Goal: Task Accomplishment & Management: Complete application form

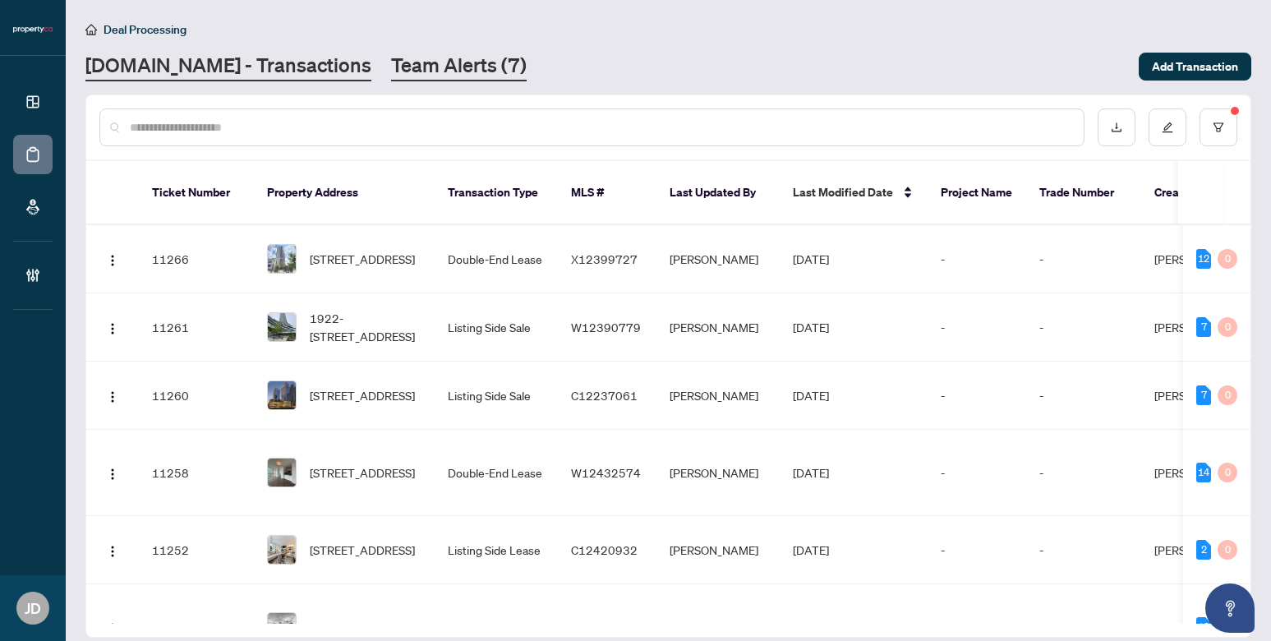
click at [413, 65] on link "Team Alerts (7)" at bounding box center [459, 67] width 136 height 30
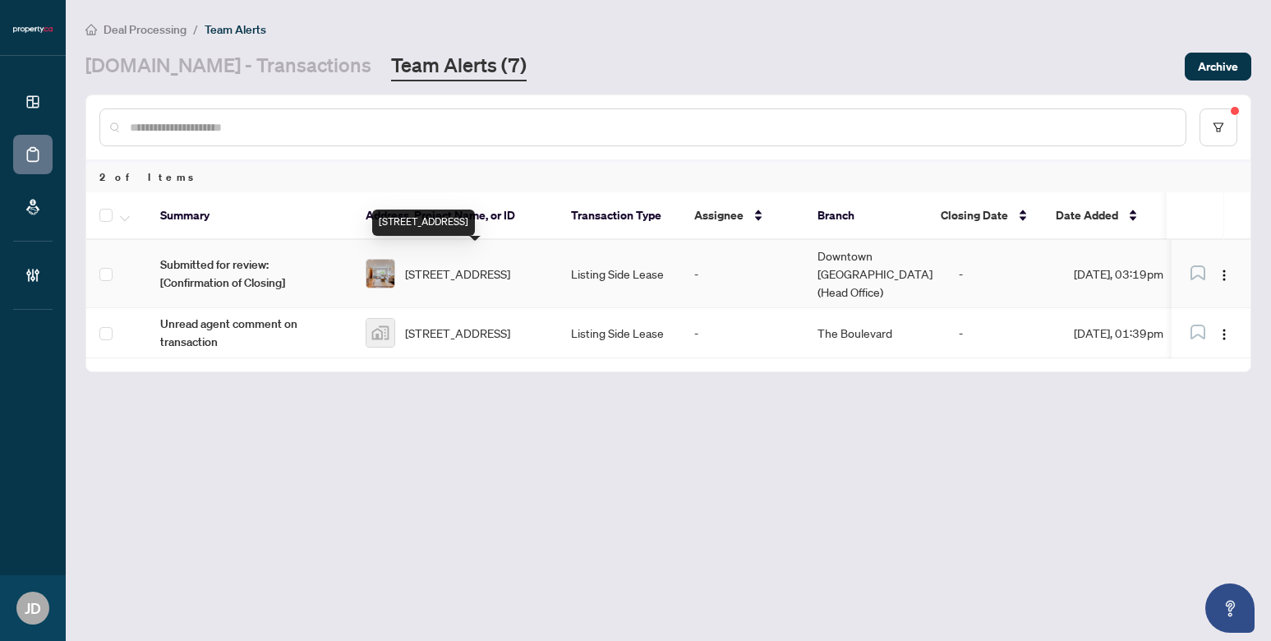
click at [454, 265] on span "5 Woodenhill Crt, Toronto, Ontario M6M 1K8, Canada" at bounding box center [457, 274] width 105 height 18
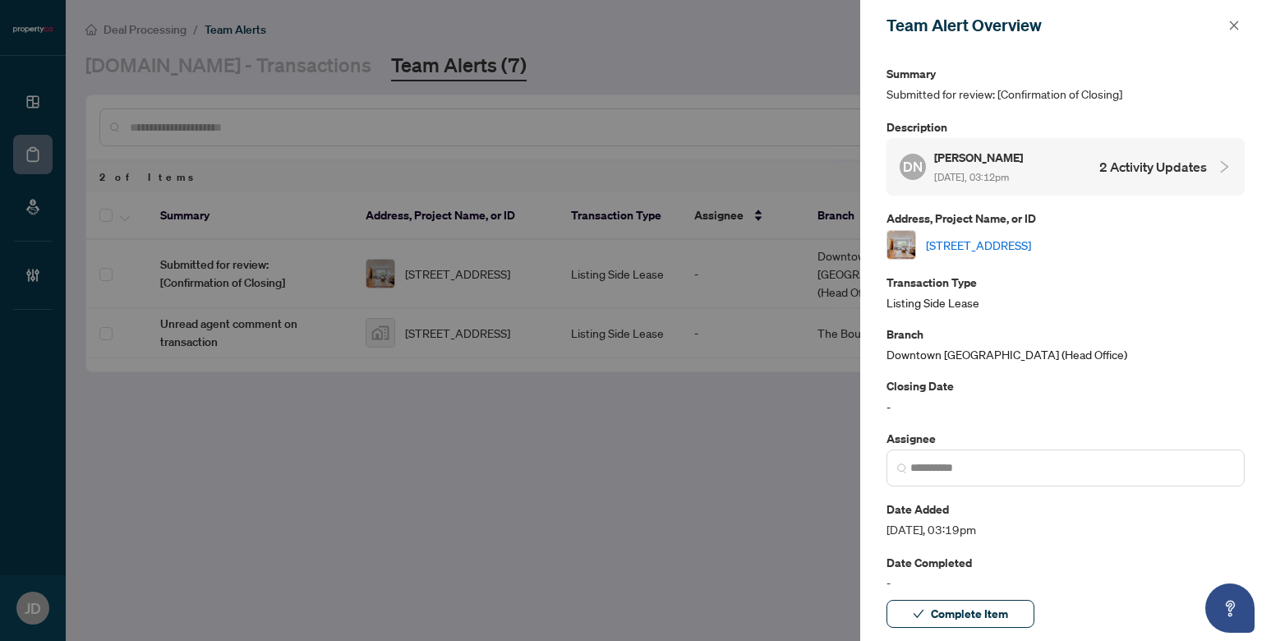
click at [1031, 239] on link "5 Woodenhill Crt, Toronto, Ontario M6M 1K8, Canada" at bounding box center [978, 245] width 105 height 18
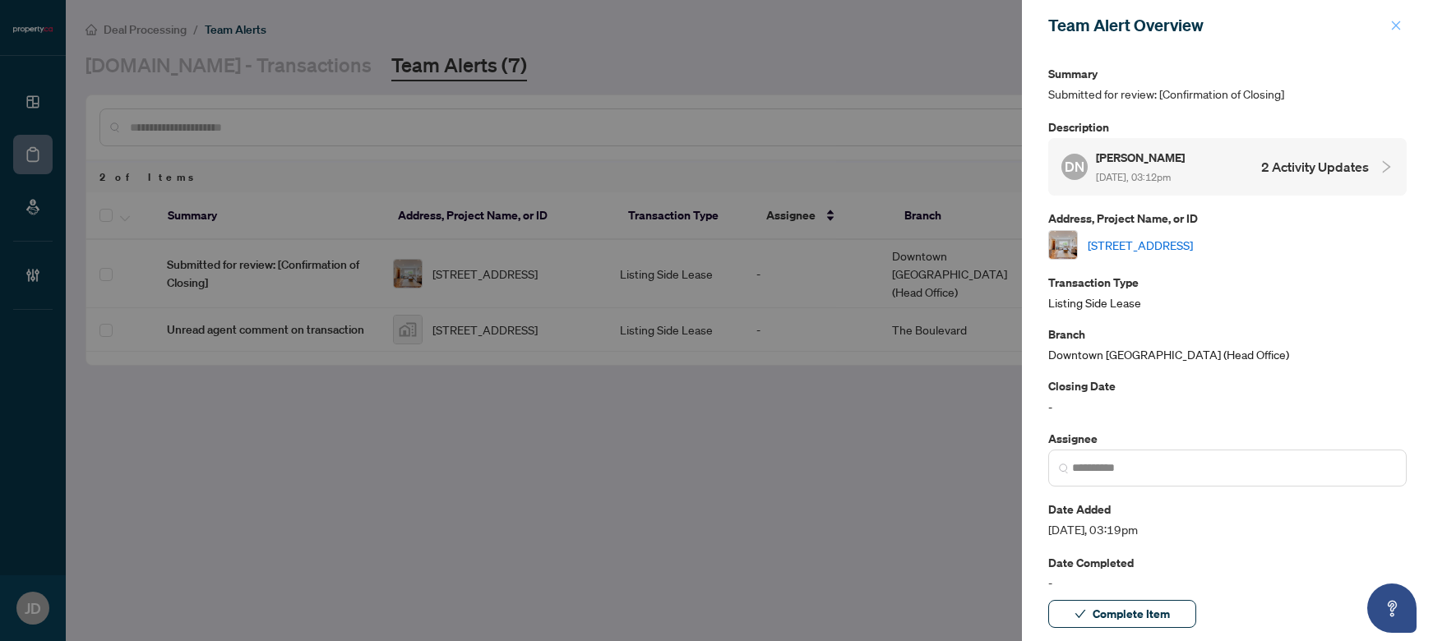
click at [1271, 21] on icon "close" at bounding box center [1396, 26] width 12 height 12
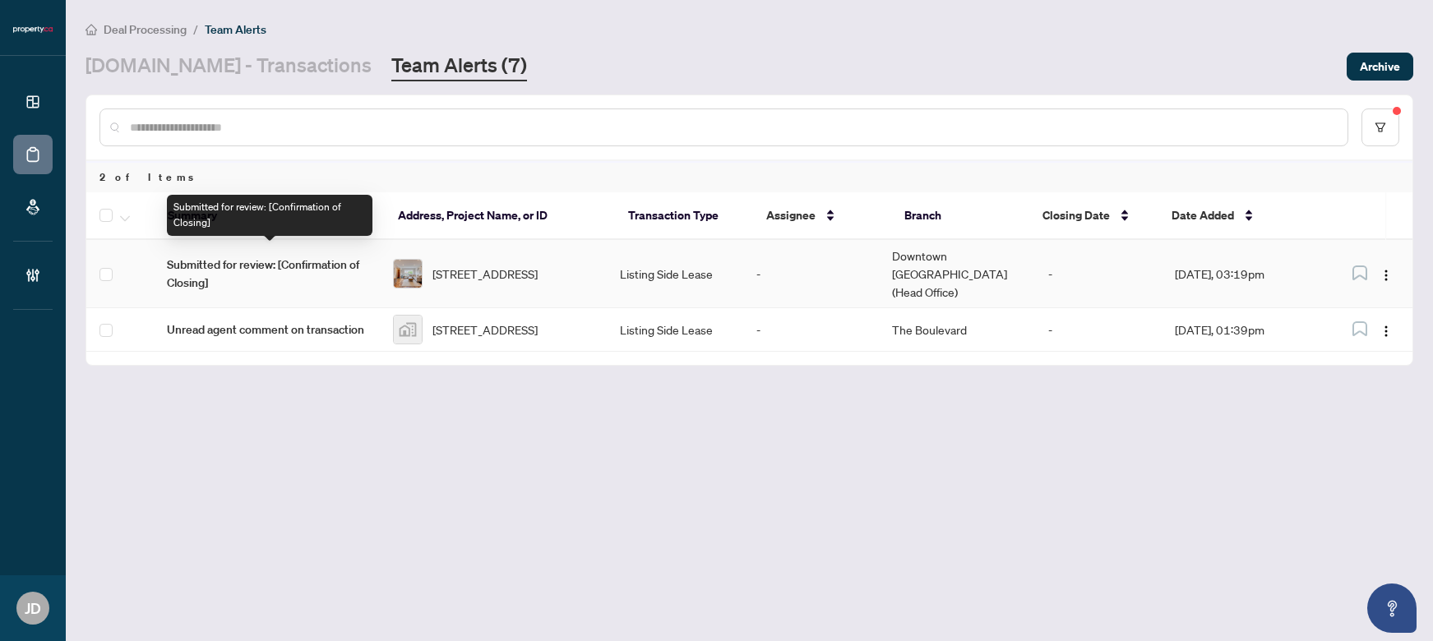
click at [272, 256] on span "Submitted for review: [Confirmation of Closing]" at bounding box center [267, 274] width 201 height 36
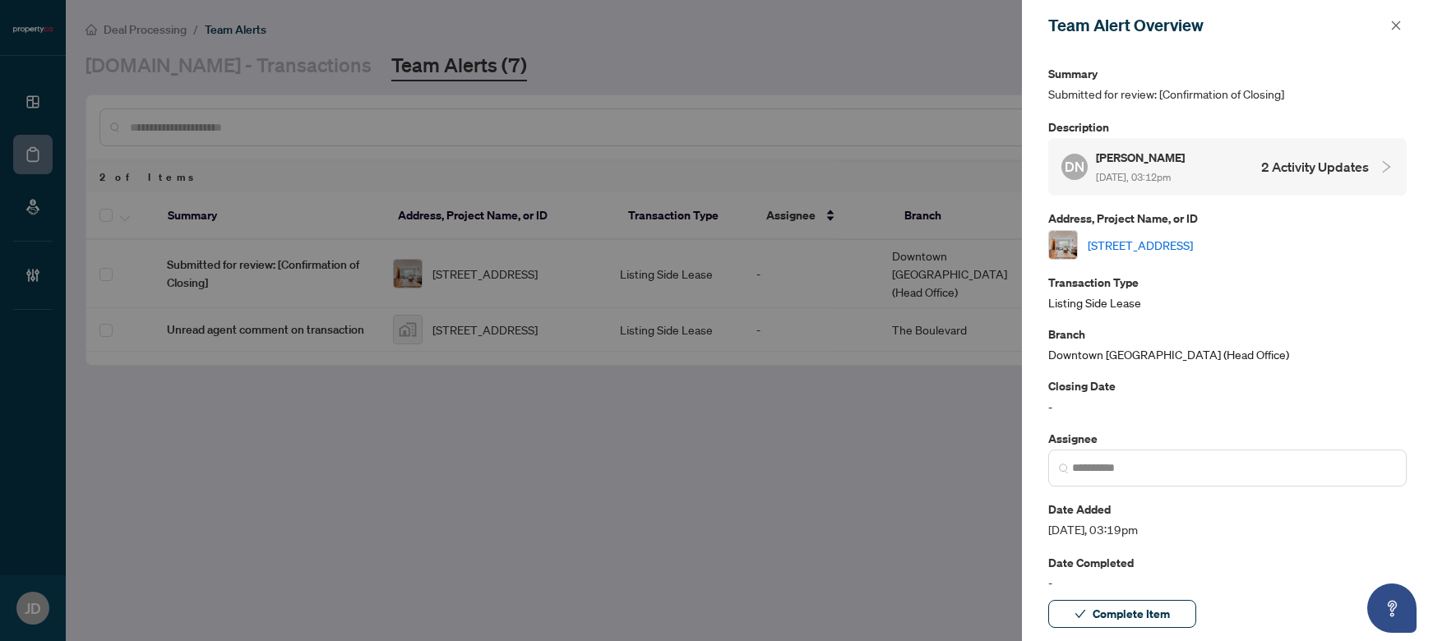
scroll to position [72, 0]
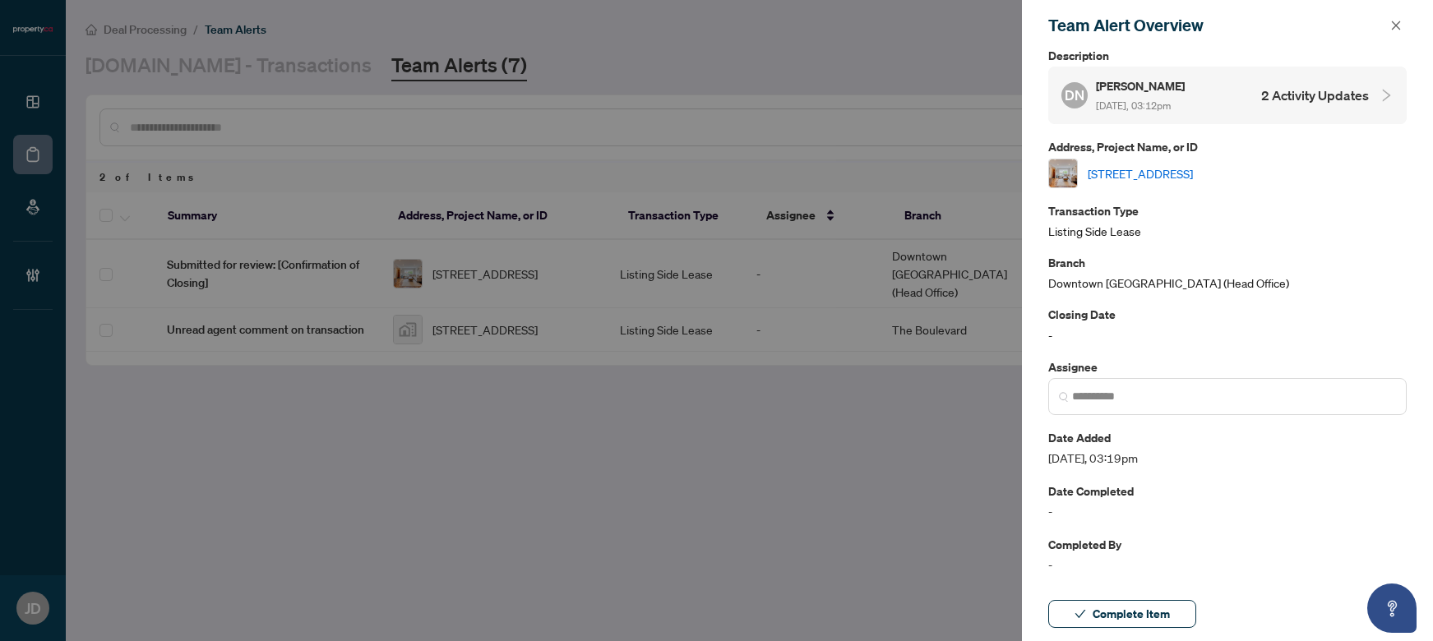
click at [1271, 23] on icon "close" at bounding box center [1396, 26] width 12 height 12
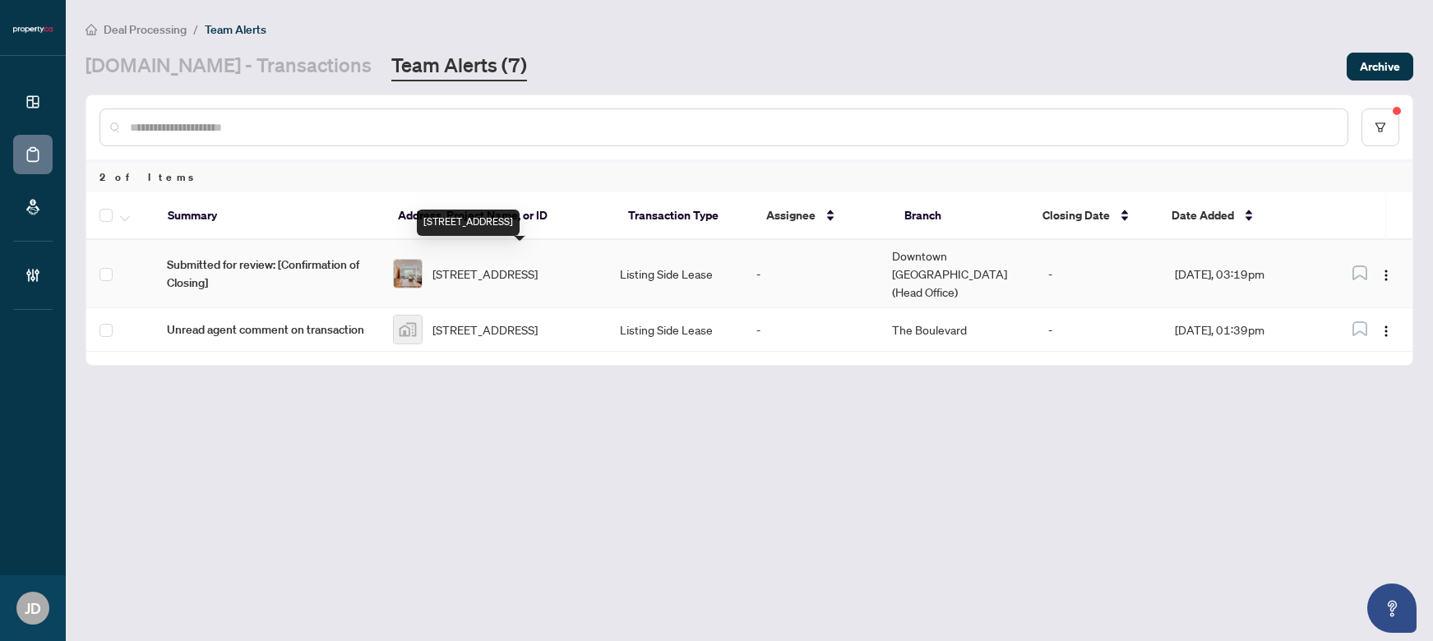
click at [488, 265] on span "5 Woodenhill Crt, Toronto, Ontario M6M 1K8, Canada" at bounding box center [484, 274] width 105 height 18
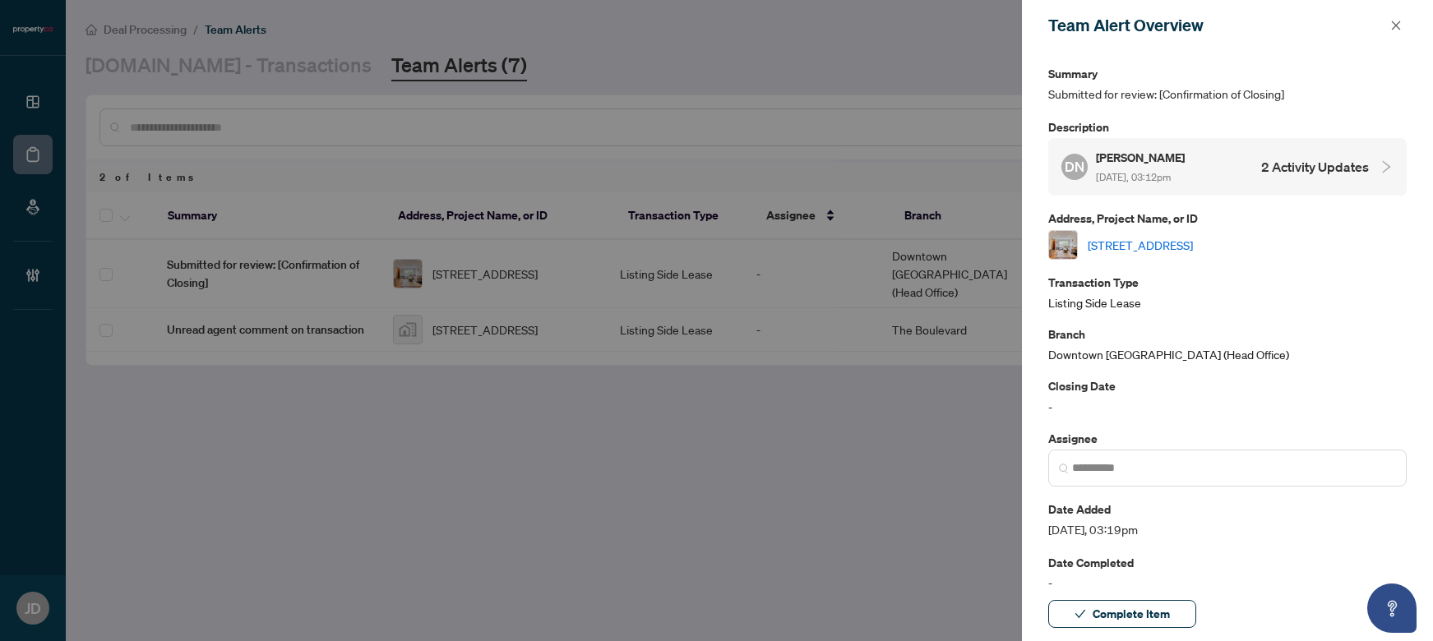
click at [1271, 168] on h4 "2 Activity Updates" at bounding box center [1315, 167] width 108 height 20
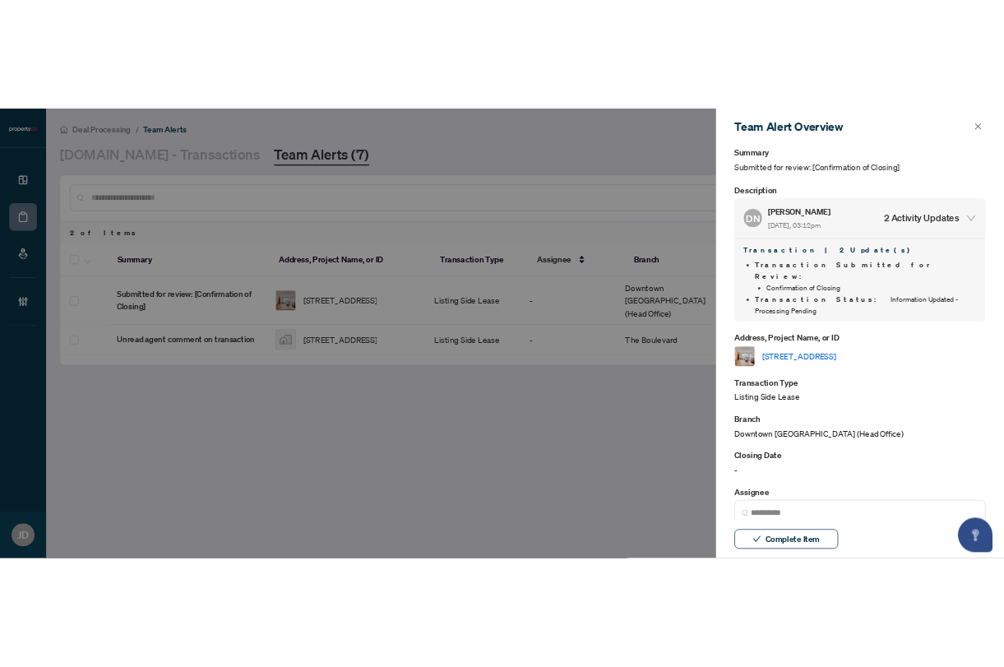
scroll to position [0, 0]
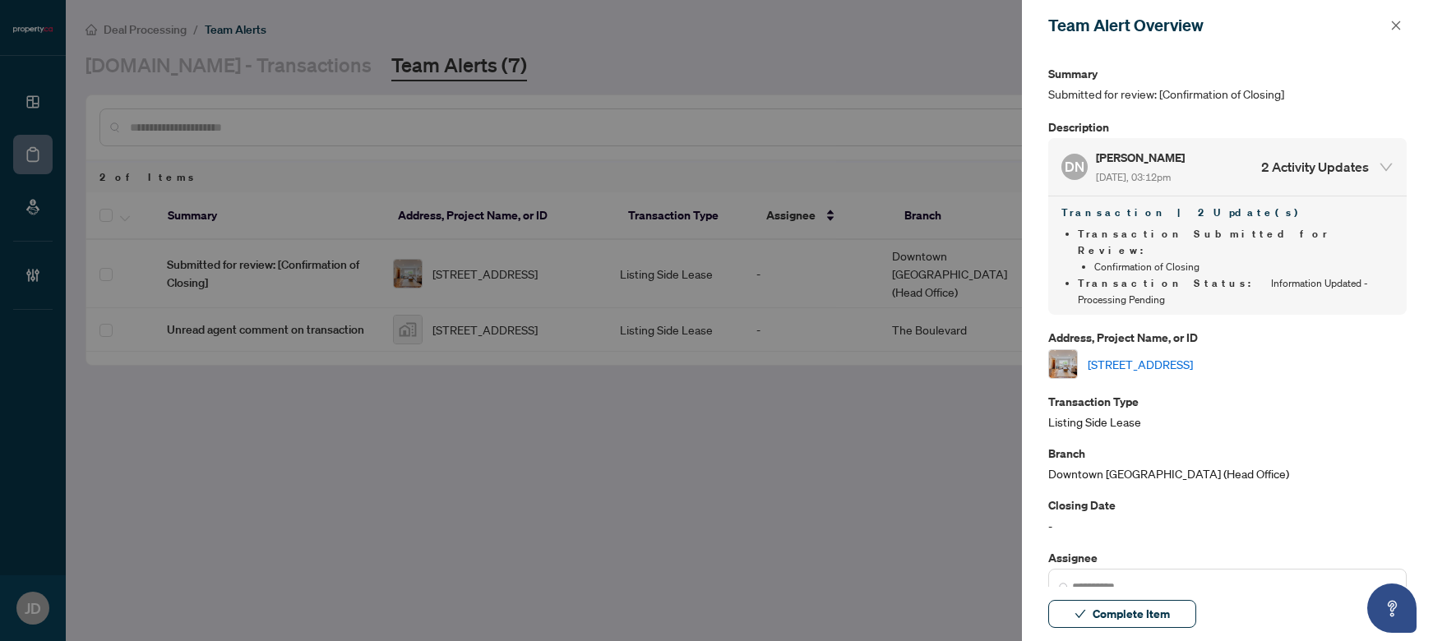
click at [1193, 355] on link "5 Woodenhill Crt, Toronto, Ontario M6M 1K8, Canada" at bounding box center [1139, 364] width 105 height 18
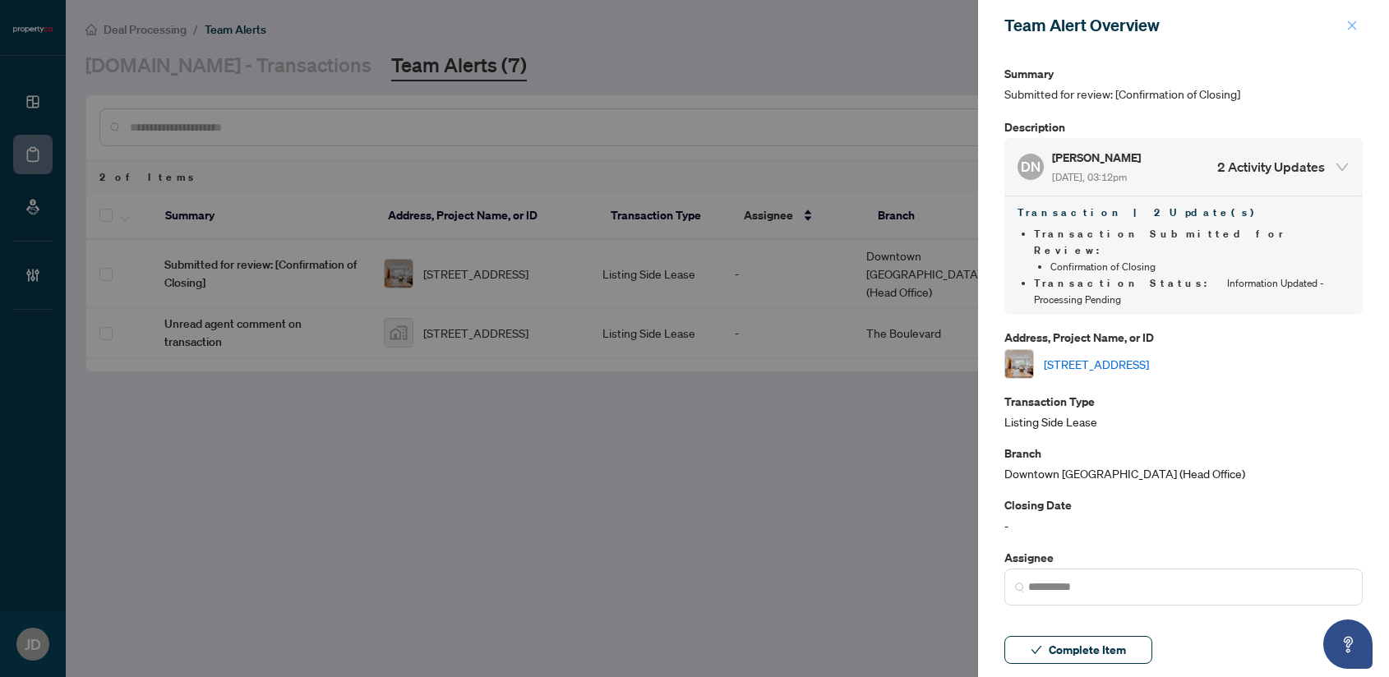
click at [1271, 19] on span "button" at bounding box center [1352, 25] width 12 height 26
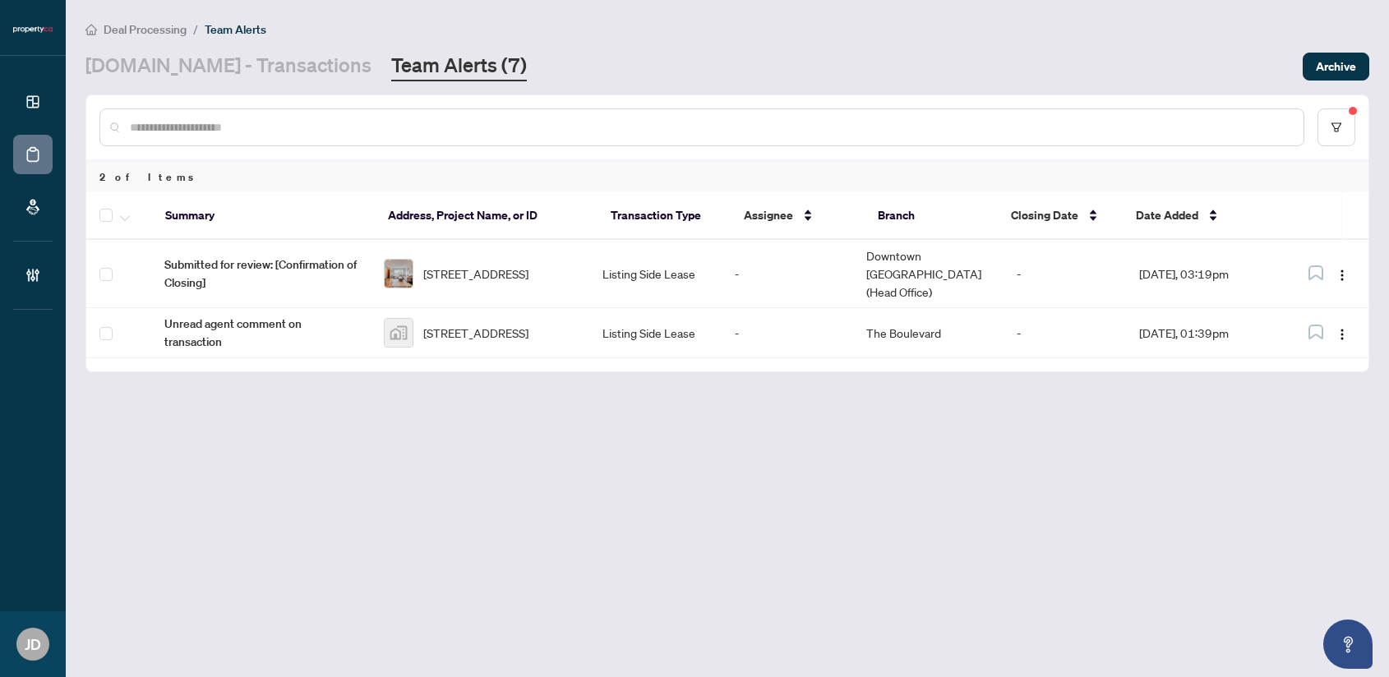
click at [859, 71] on div "Property.ca - Transactions Team Alerts (7)" at bounding box center [688, 67] width 1207 height 30
click at [256, 71] on link "[DOMAIN_NAME] - Transactions" at bounding box center [228, 67] width 286 height 30
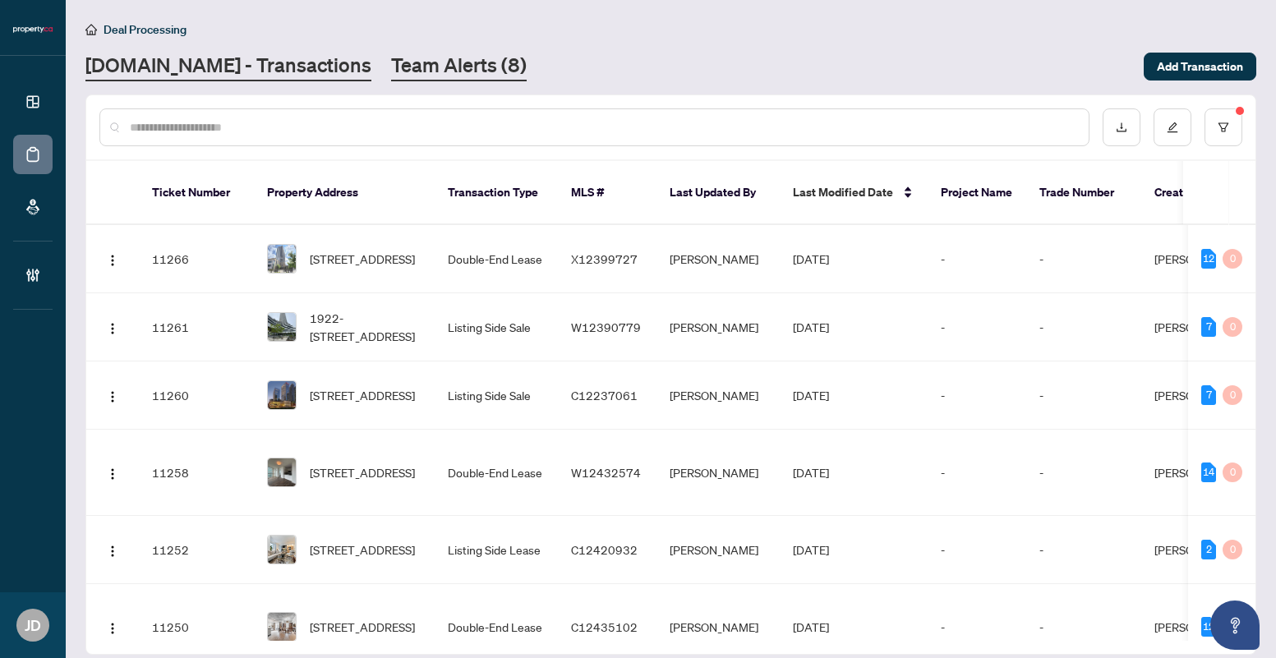
click at [391, 62] on link "Team Alerts (8)" at bounding box center [459, 67] width 136 height 30
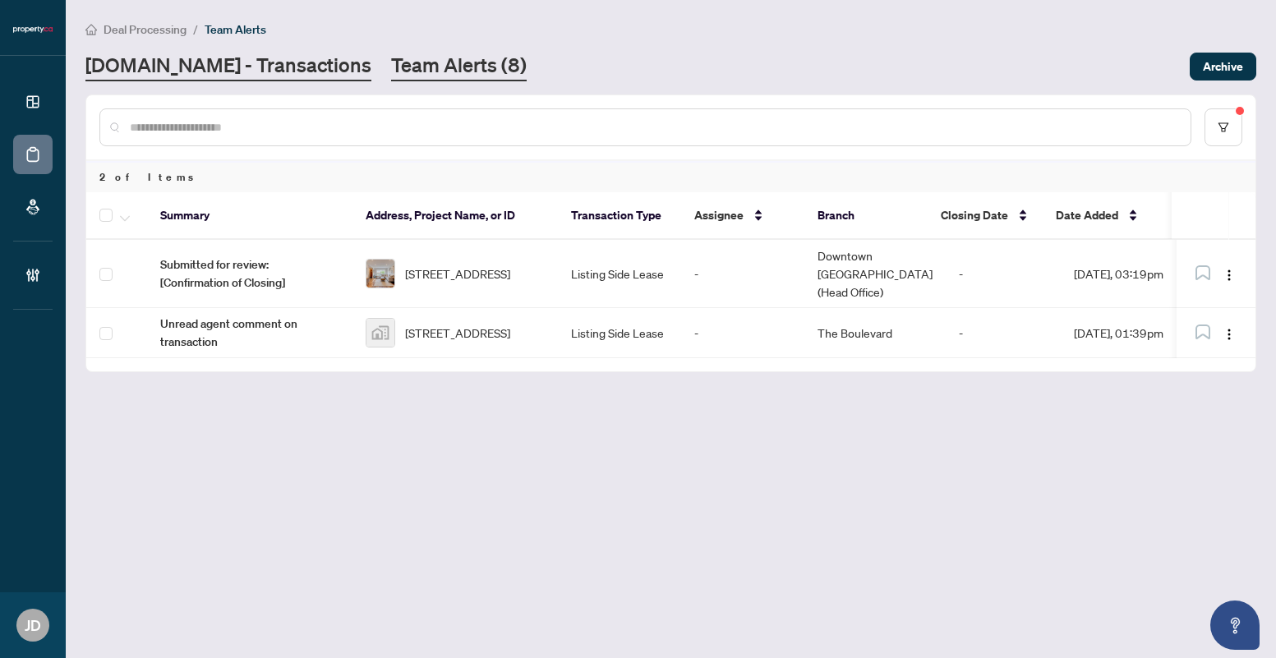
click at [262, 74] on link "[DOMAIN_NAME] - Transactions" at bounding box center [228, 67] width 286 height 30
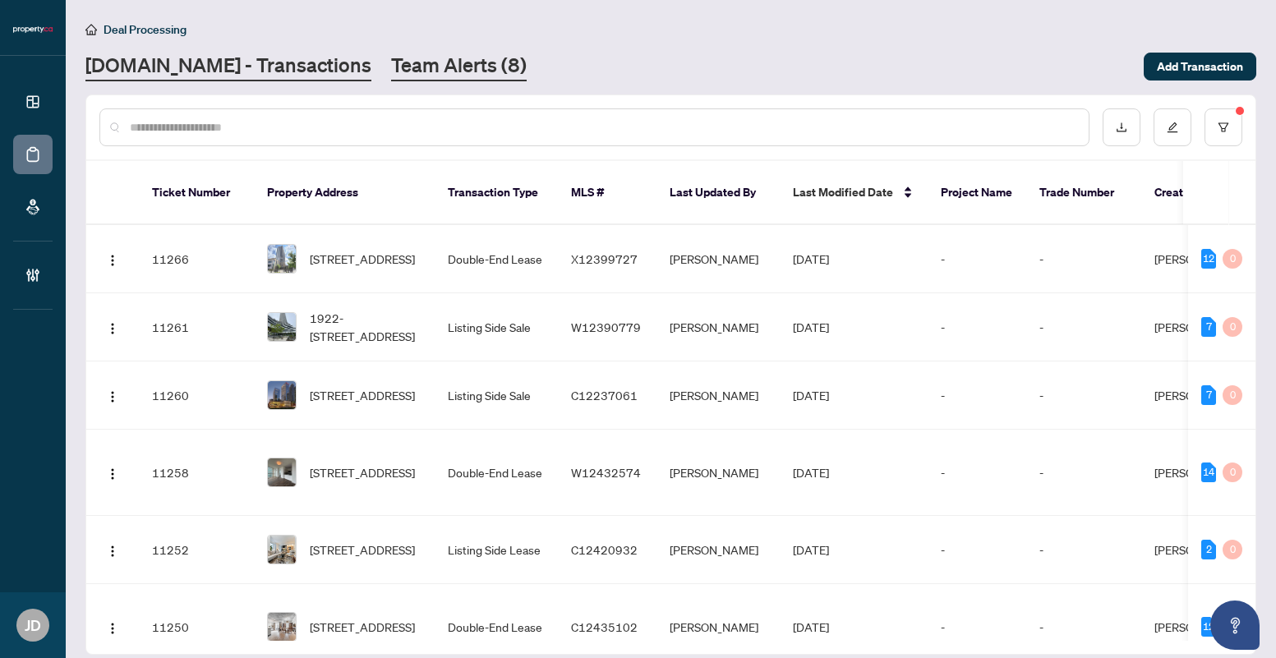
click at [391, 73] on link "Team Alerts (8)" at bounding box center [459, 67] width 136 height 30
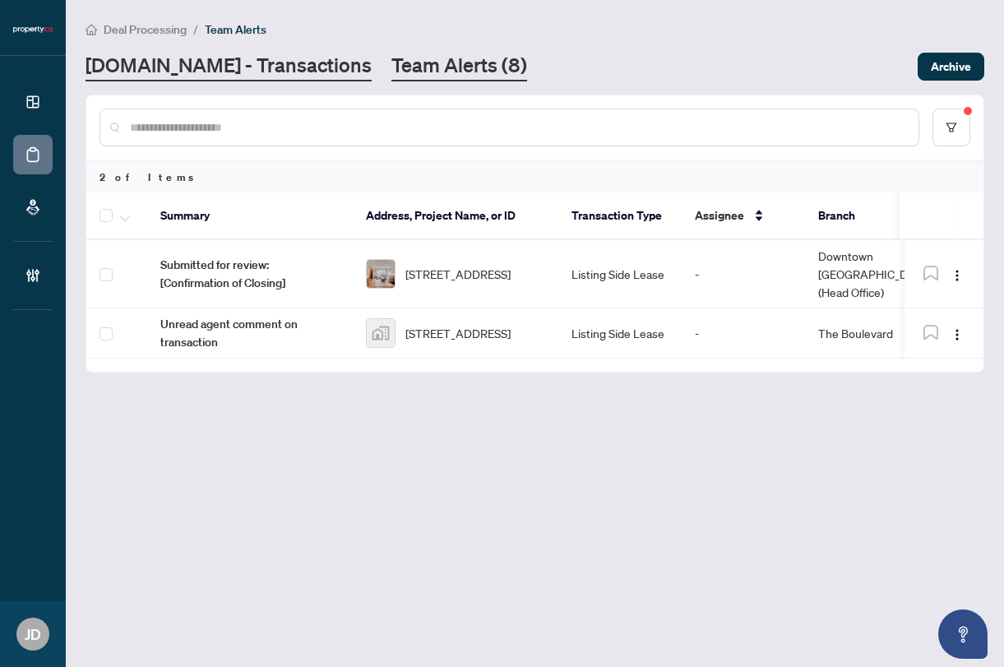
click at [256, 62] on link "[DOMAIN_NAME] - Transactions" at bounding box center [228, 67] width 286 height 30
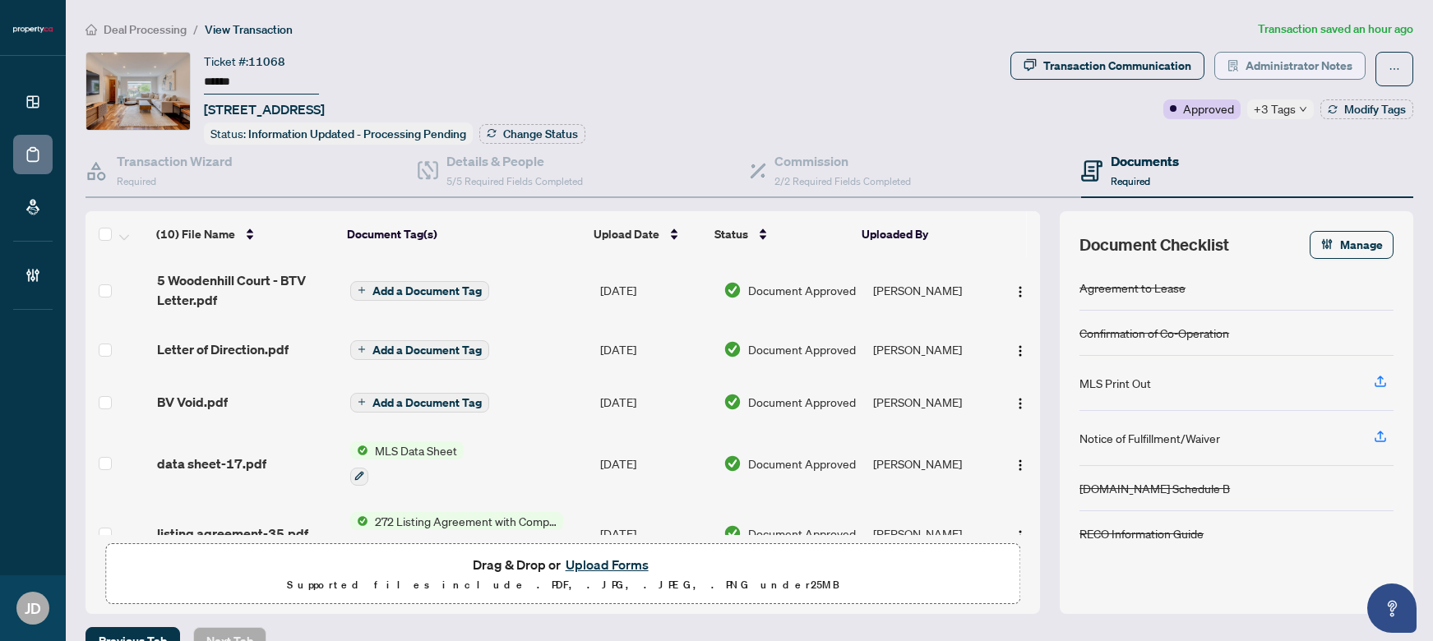
click at [1271, 73] on span "Administrator Notes" at bounding box center [1298, 66] width 107 height 26
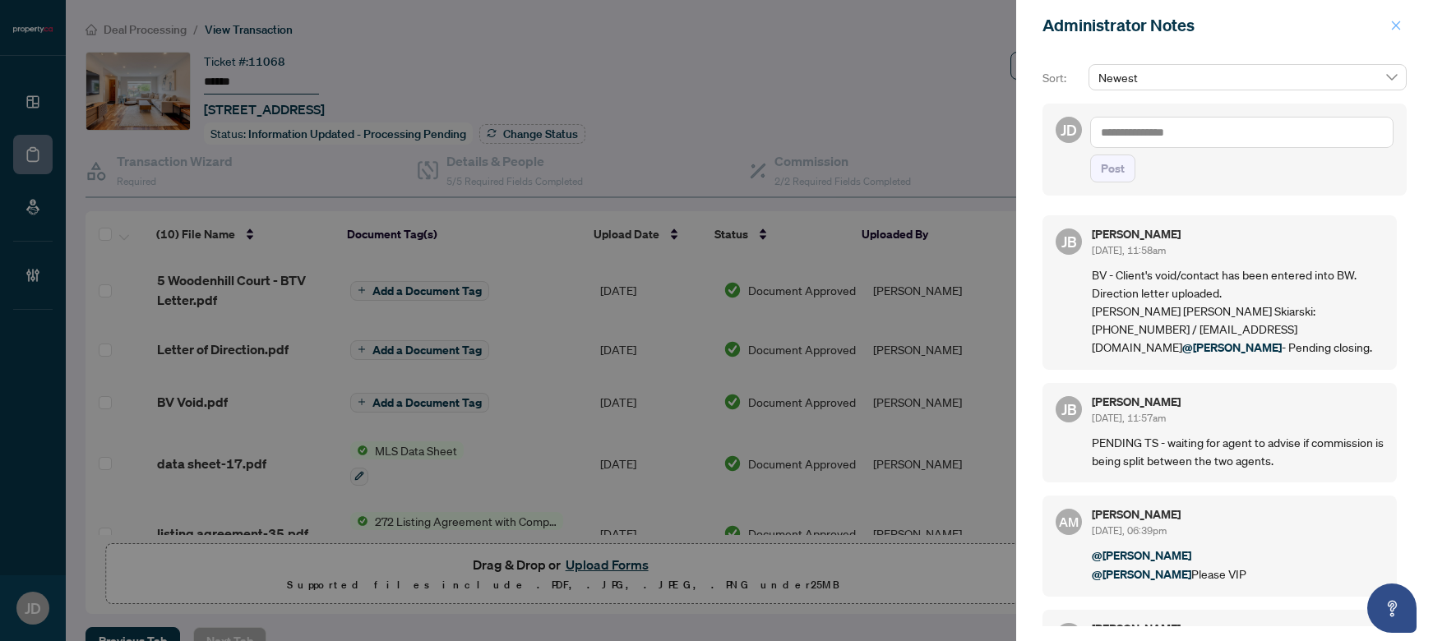
click at [1271, 24] on button "button" at bounding box center [1395, 26] width 21 height 20
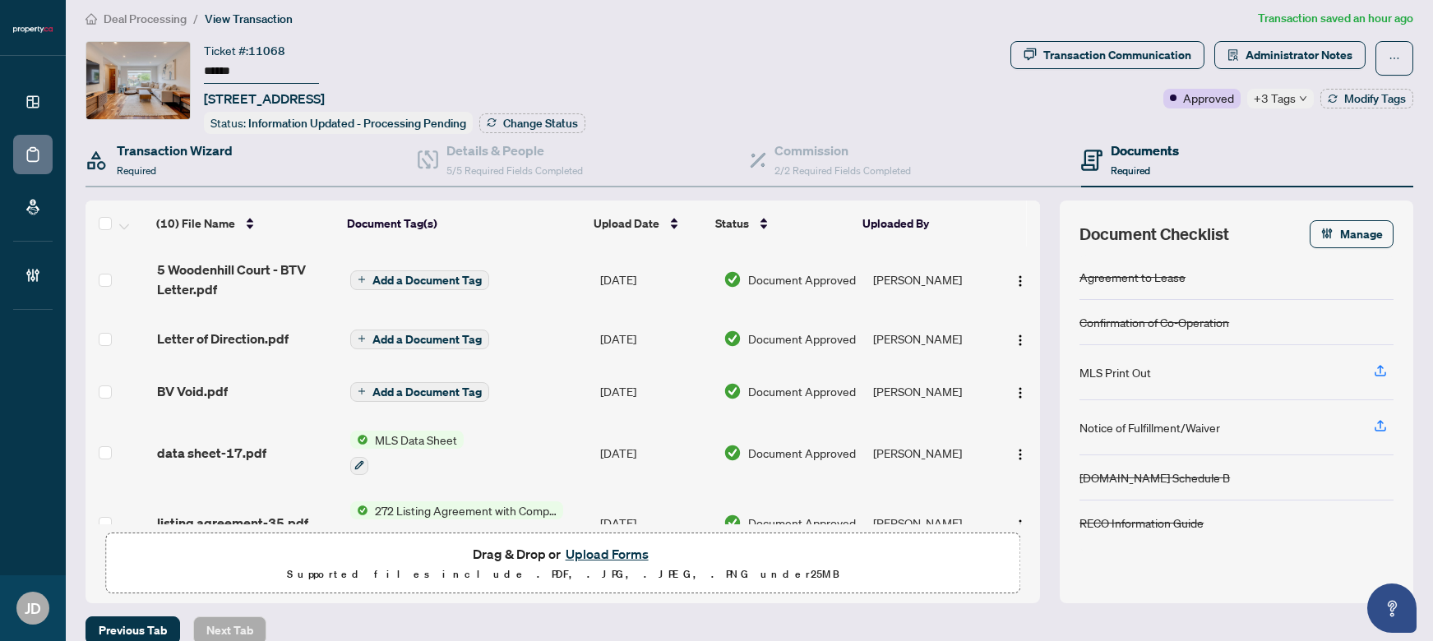
scroll to position [1, 0]
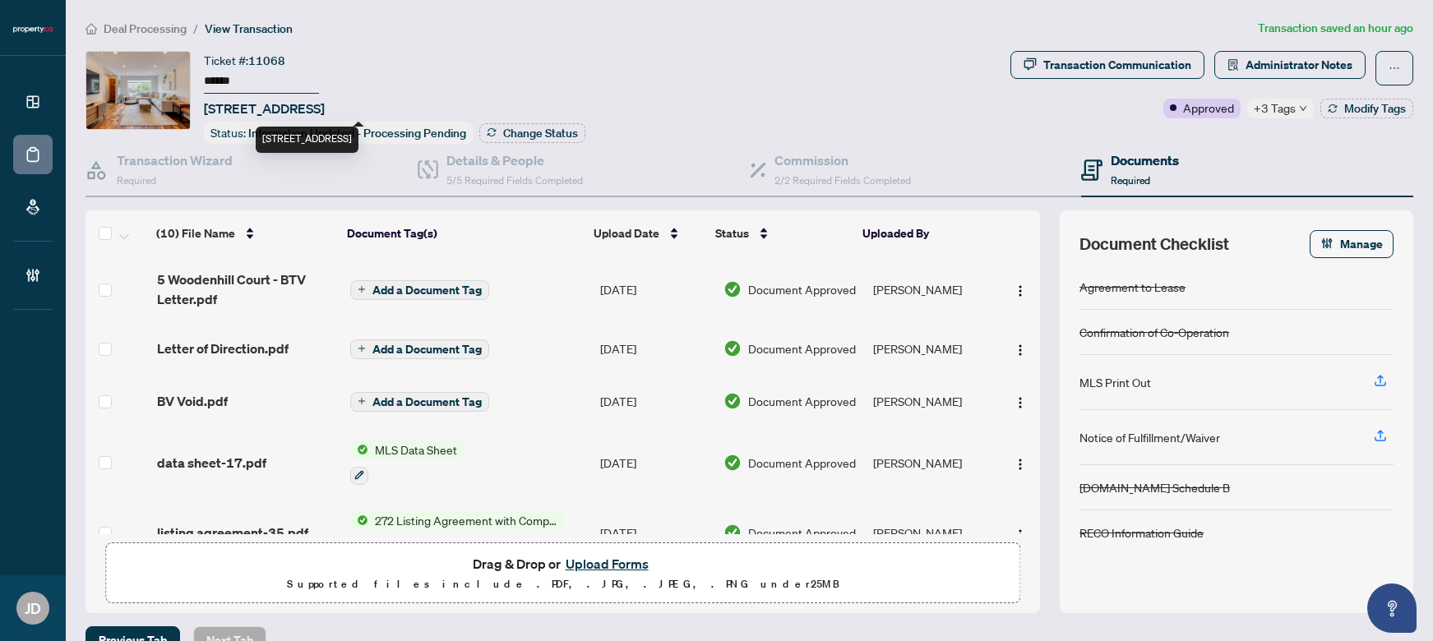
click at [325, 105] on span "5 Woodenhill Crt, Toronto, Ontario M6M 1K8, Canada" at bounding box center [264, 109] width 121 height 20
click at [281, 105] on span "5 Woodenhill Crt, Toronto, Ontario M6M 1K8, Canada" at bounding box center [264, 109] width 121 height 20
drag, startPoint x: 302, startPoint y: 107, endPoint x: 254, endPoint y: 118, distance: 49.8
click at [205, 108] on span "5 Woodenhill Crt, Toronto, Ontario M6M 1K8, Canada" at bounding box center [264, 109] width 121 height 20
copy span "5 Woodenhill Crt"
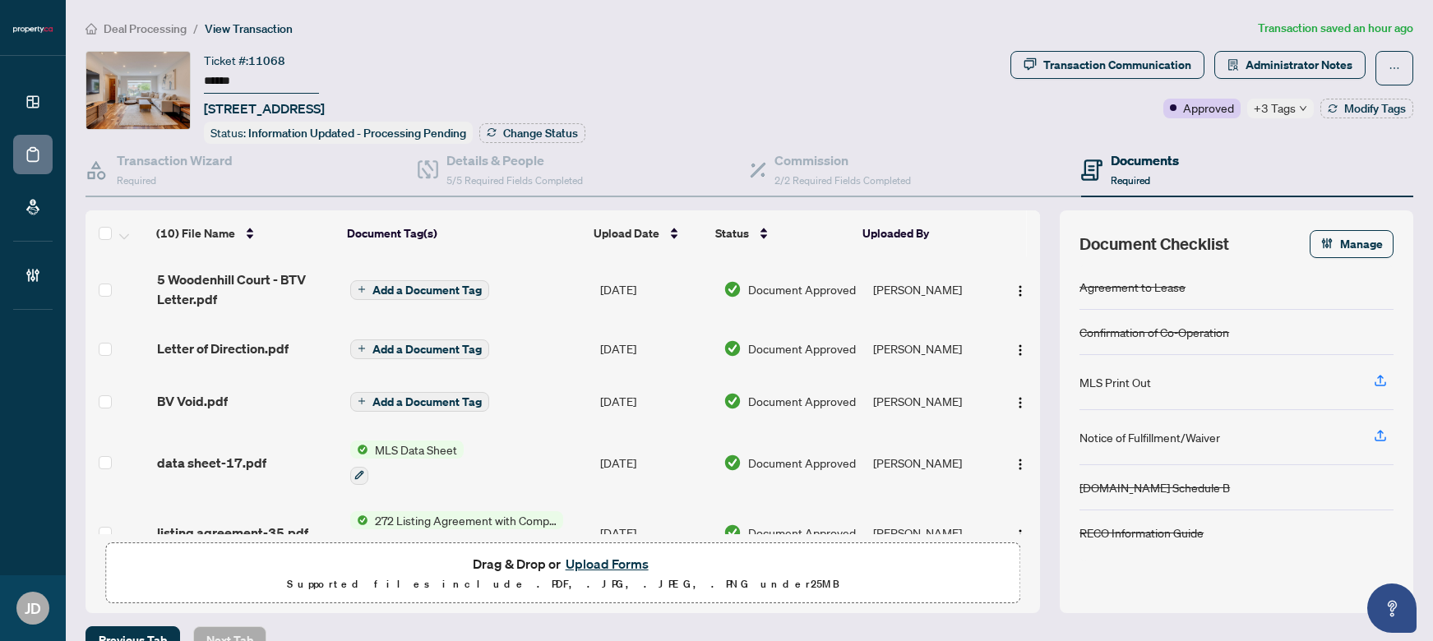
click at [867, 102] on div "Ticket #: 11068 ****** 5 Woodenhill Crt, Toronto, Ontario M6M 1K8, Canada Statu…" at bounding box center [544, 97] width 918 height 93
click at [285, 167] on div "Transaction Wizard Required" at bounding box center [251, 170] width 332 height 53
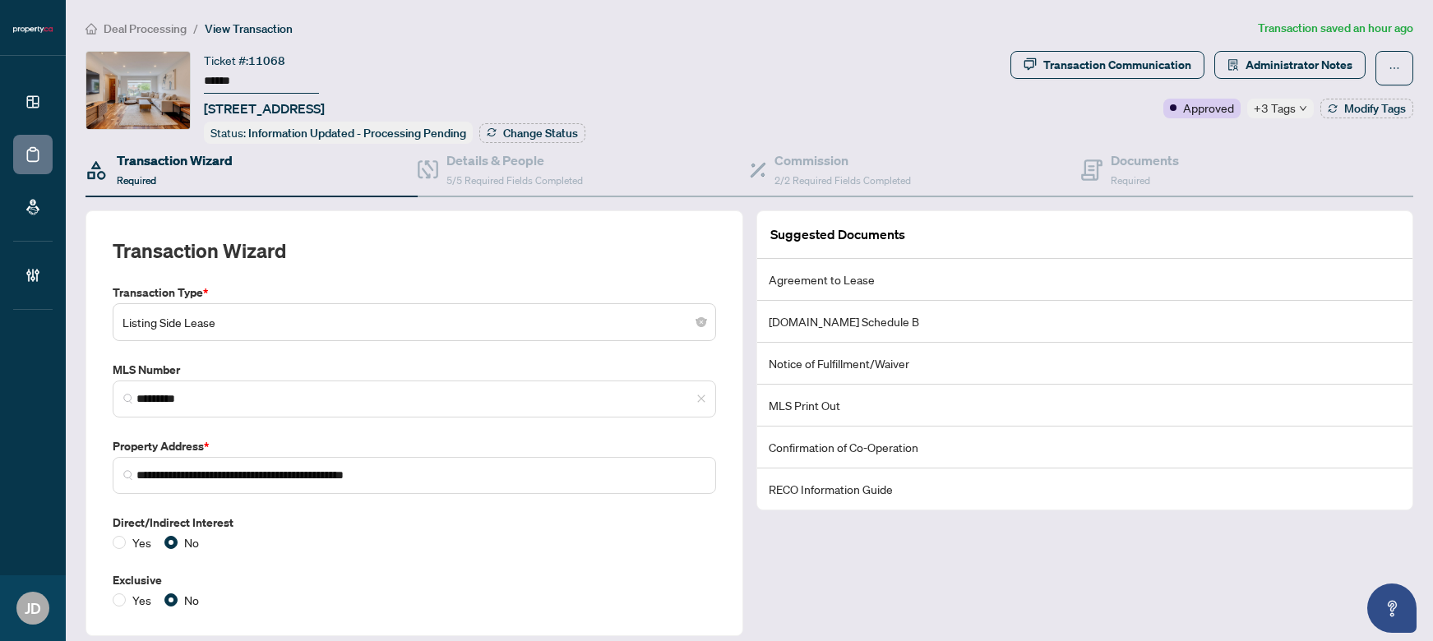
scroll to position [49, 0]
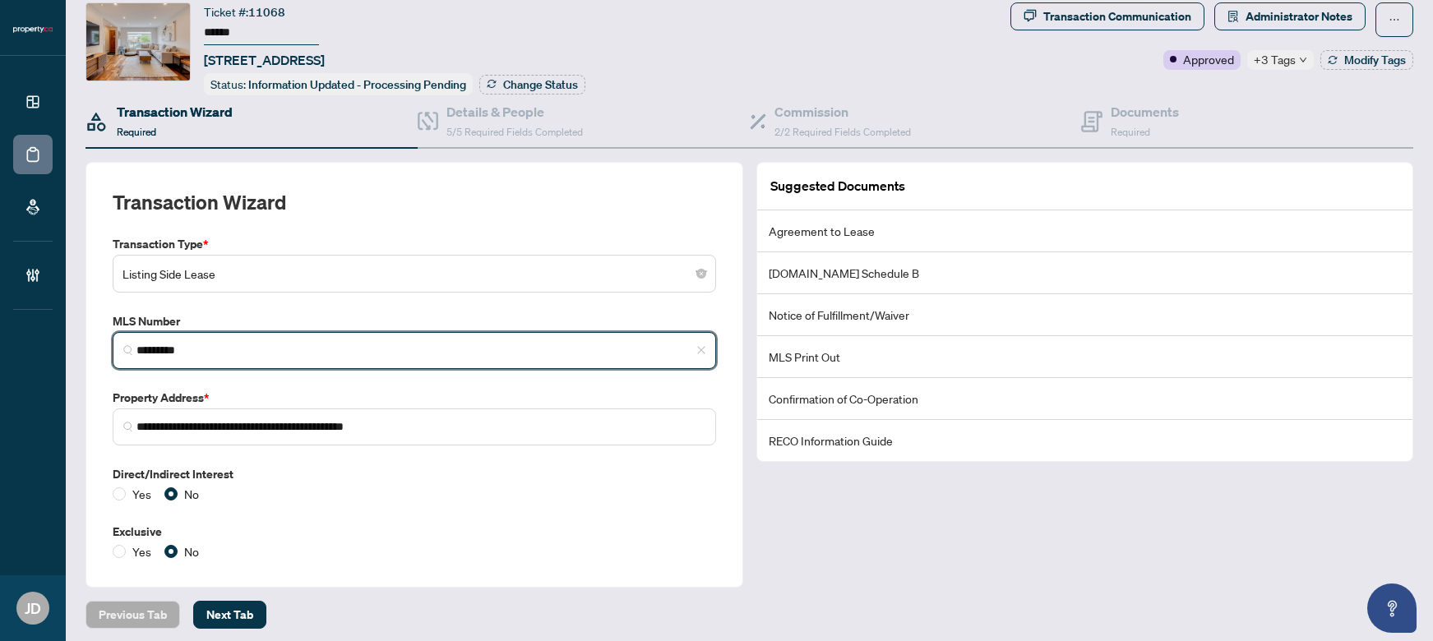
drag, startPoint x: 213, startPoint y: 351, endPoint x: 125, endPoint y: 350, distance: 87.9
click at [125, 350] on span "*********" at bounding box center [414, 350] width 603 height 37
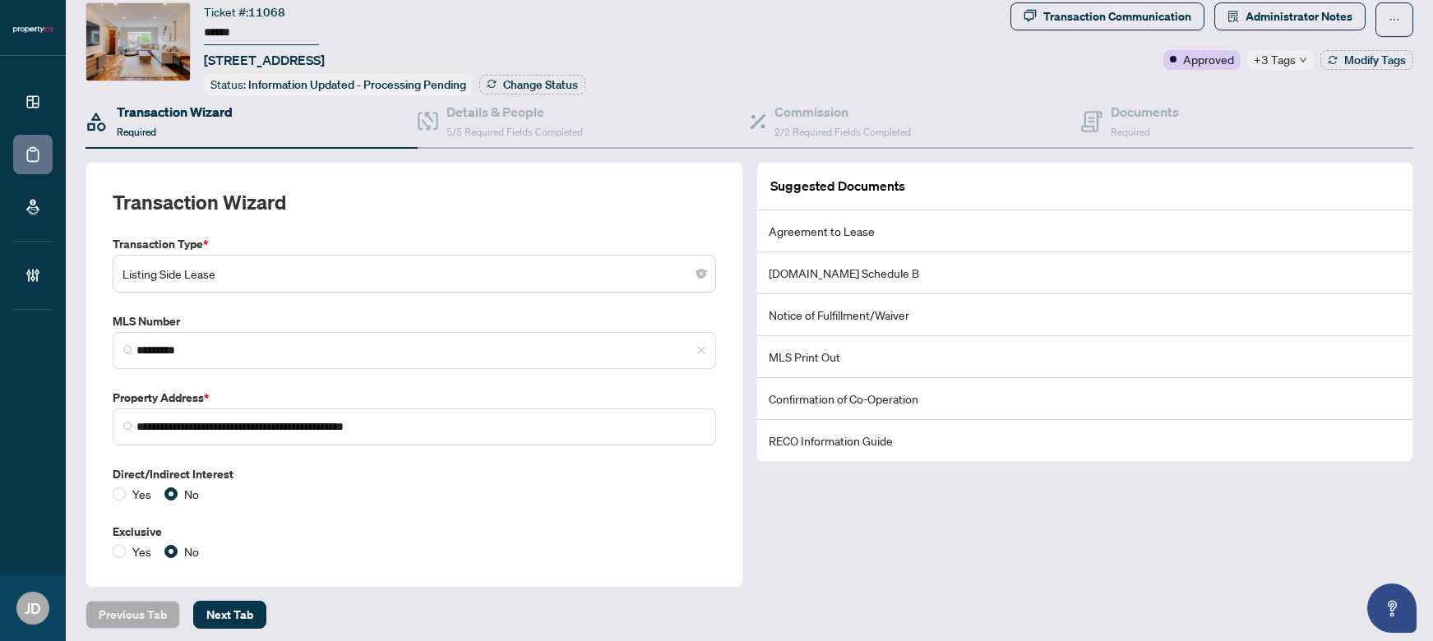
click at [694, 523] on label "Exclusive" at bounding box center [414, 532] width 603 height 18
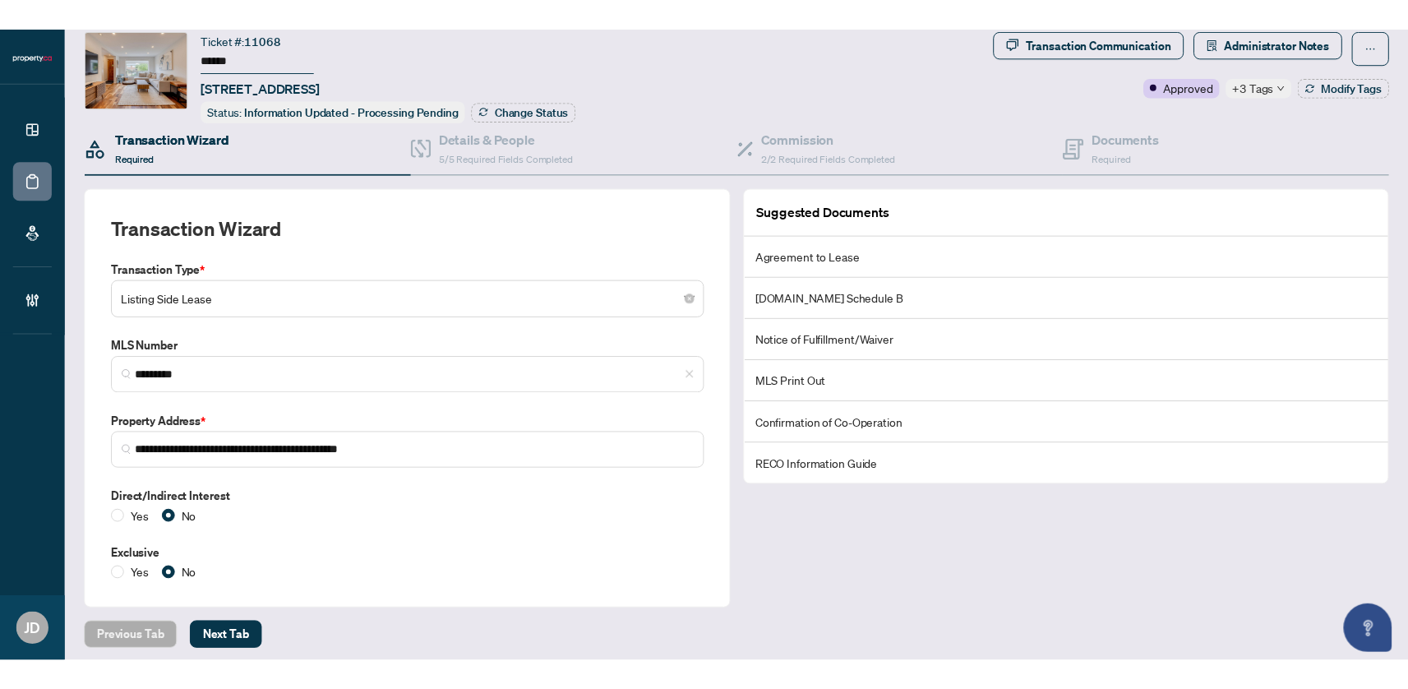
scroll to position [0, 0]
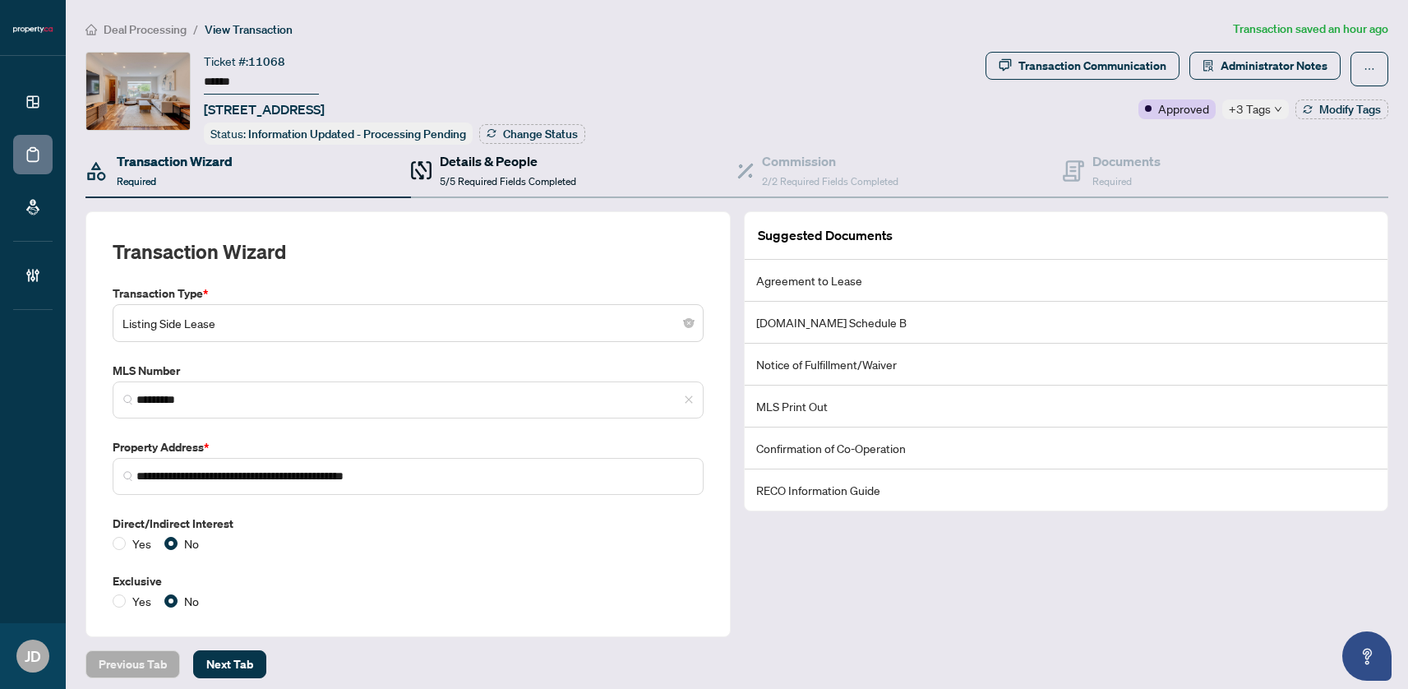
click at [474, 153] on h4 "Details & People" at bounding box center [508, 161] width 136 height 20
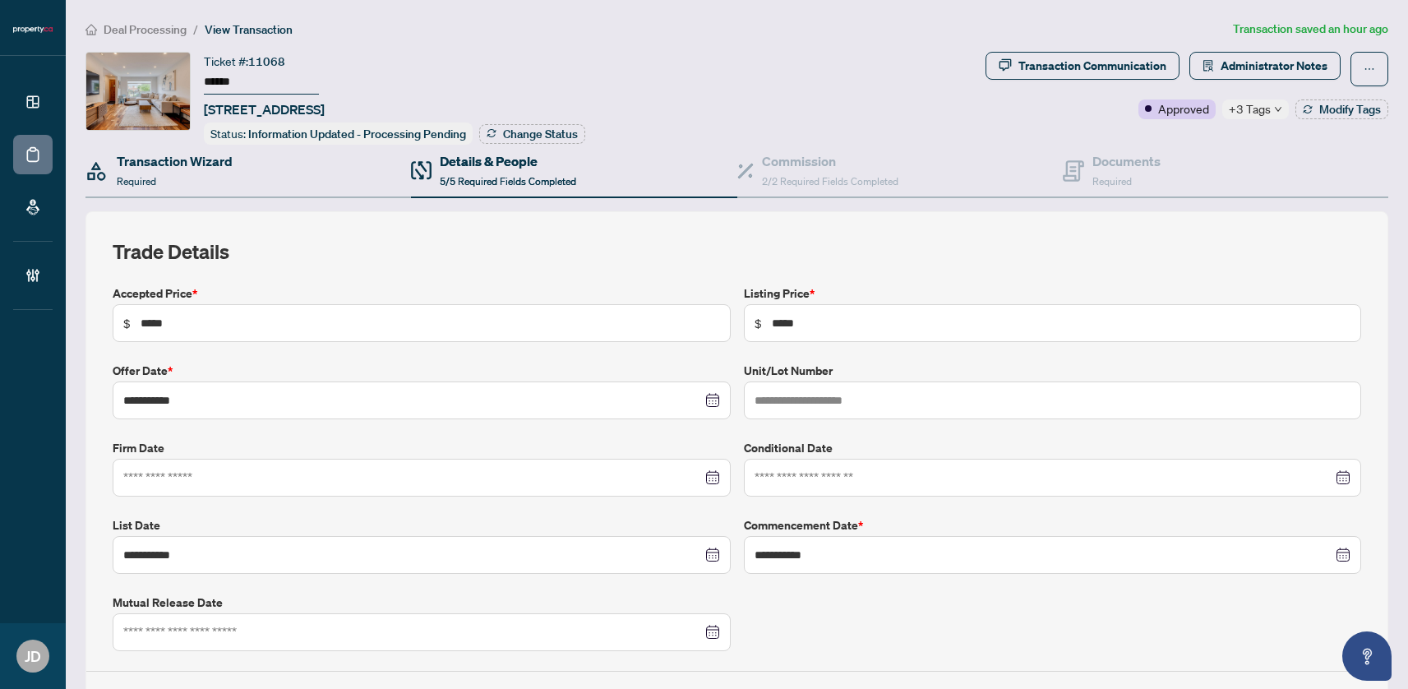
click at [325, 179] on div "Transaction Wizard Required" at bounding box center [247, 171] width 325 height 53
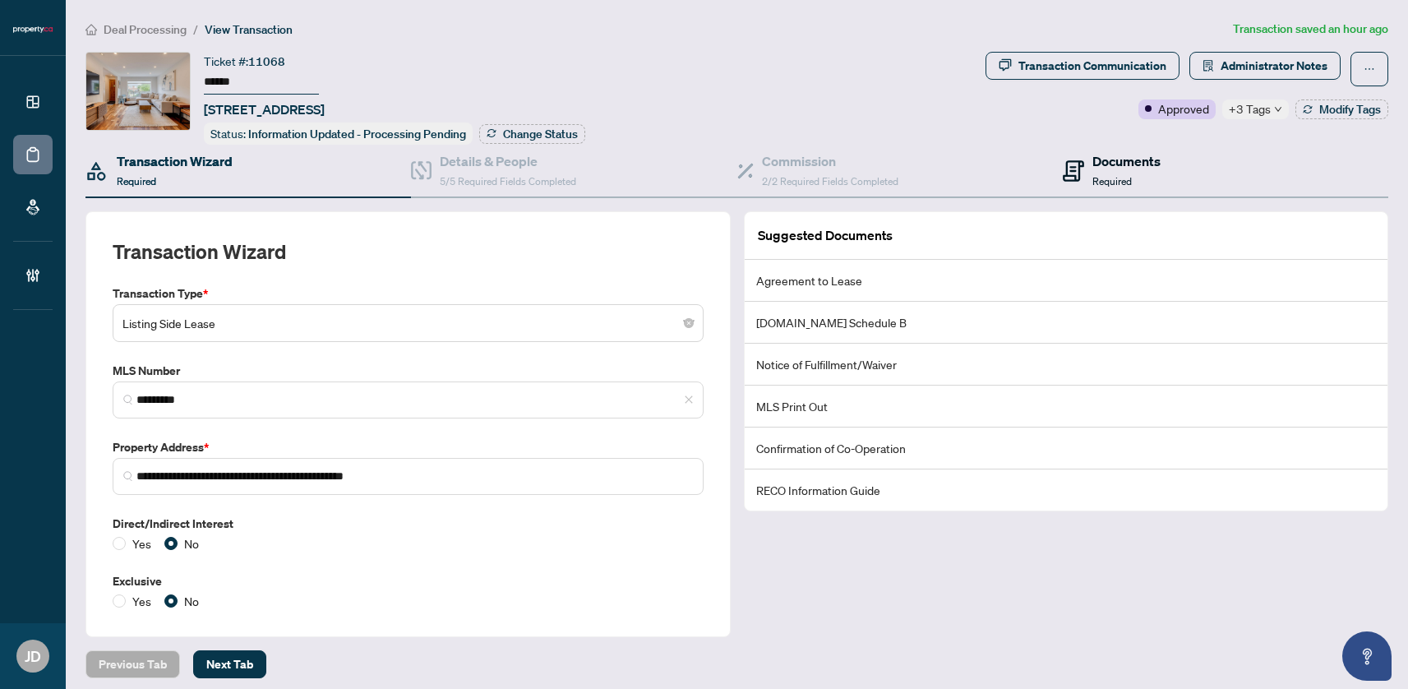
click at [1101, 163] on h4 "Documents" at bounding box center [1126, 161] width 68 height 20
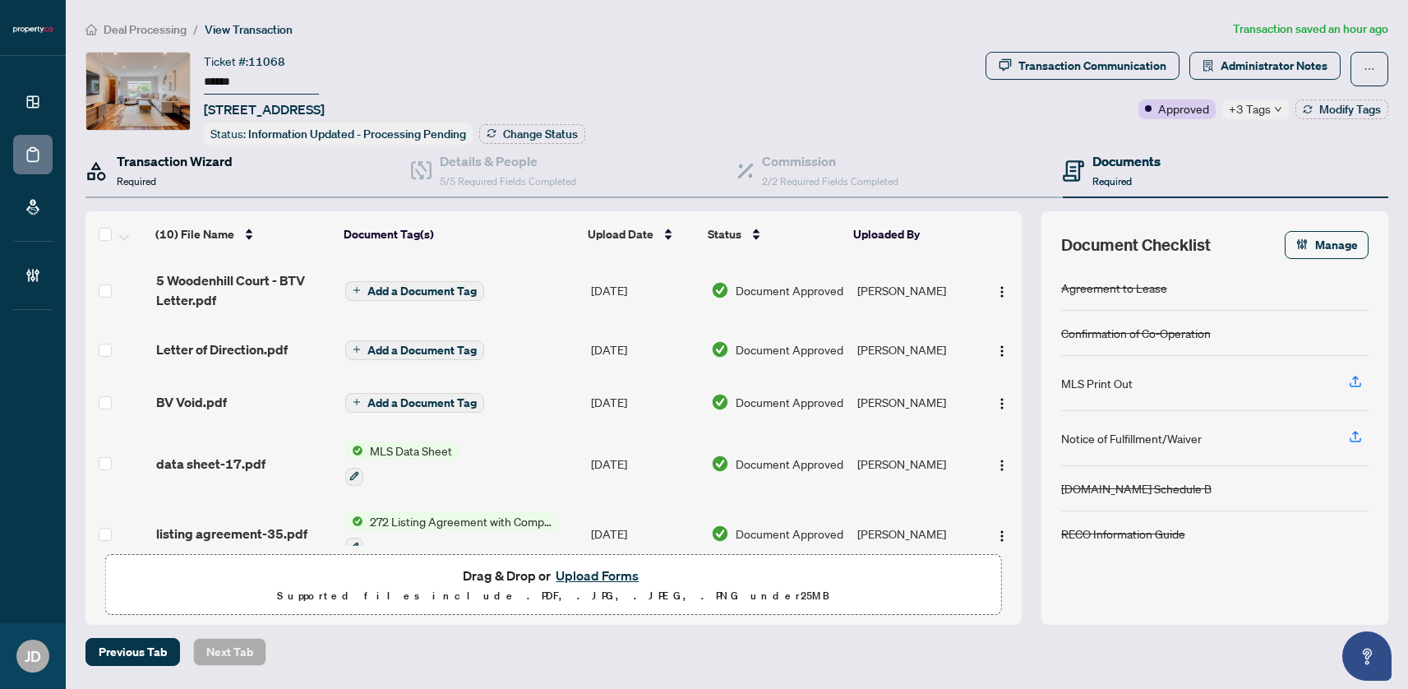
click at [148, 175] on span "Required" at bounding box center [136, 181] width 39 height 12
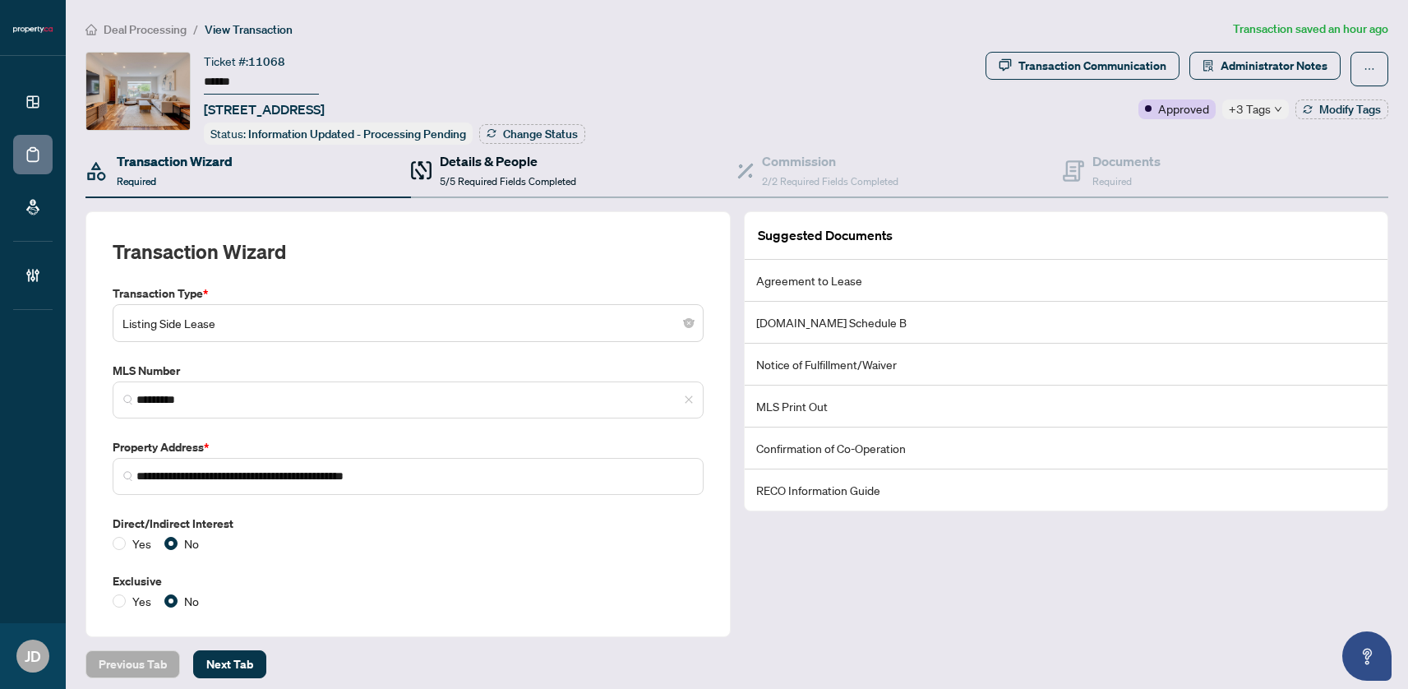
click at [506, 168] on div "Details & People 5/5 Required Fields Completed" at bounding box center [508, 170] width 136 height 39
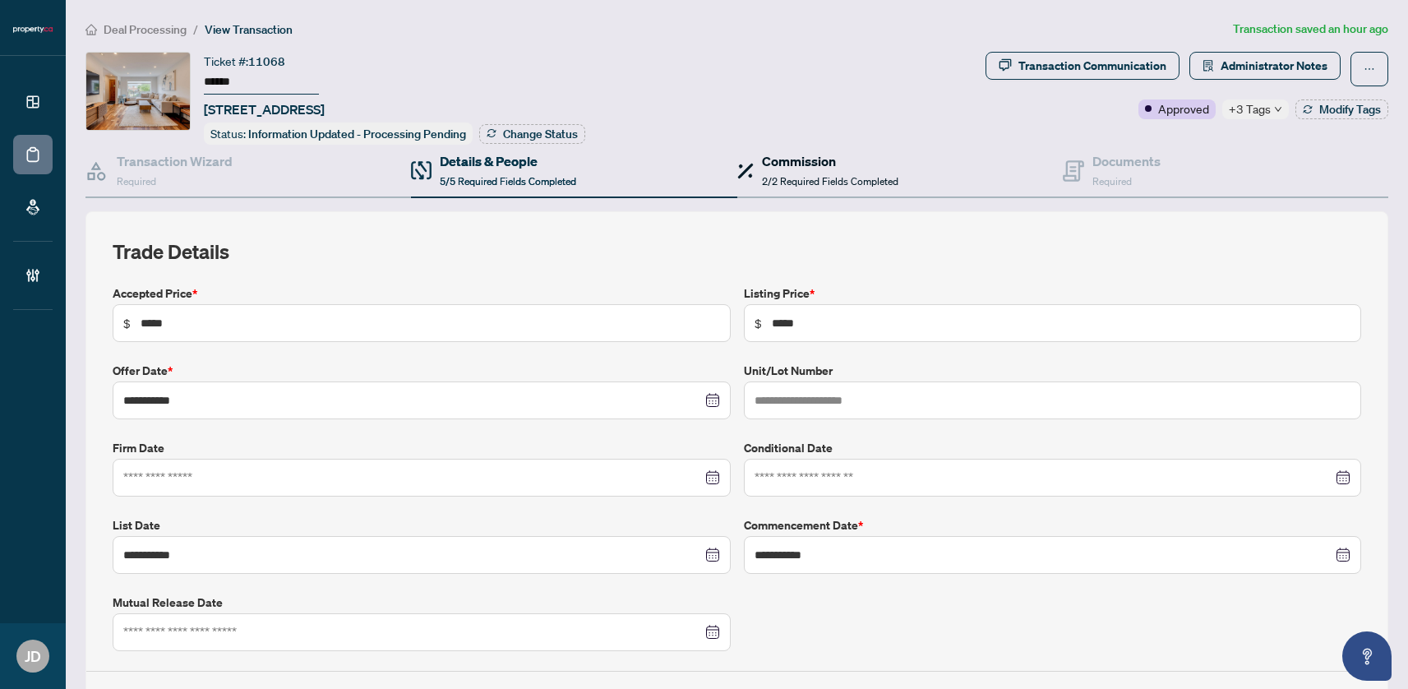
click at [819, 168] on div "Commission 2/2 Required Fields Completed" at bounding box center [830, 170] width 136 height 39
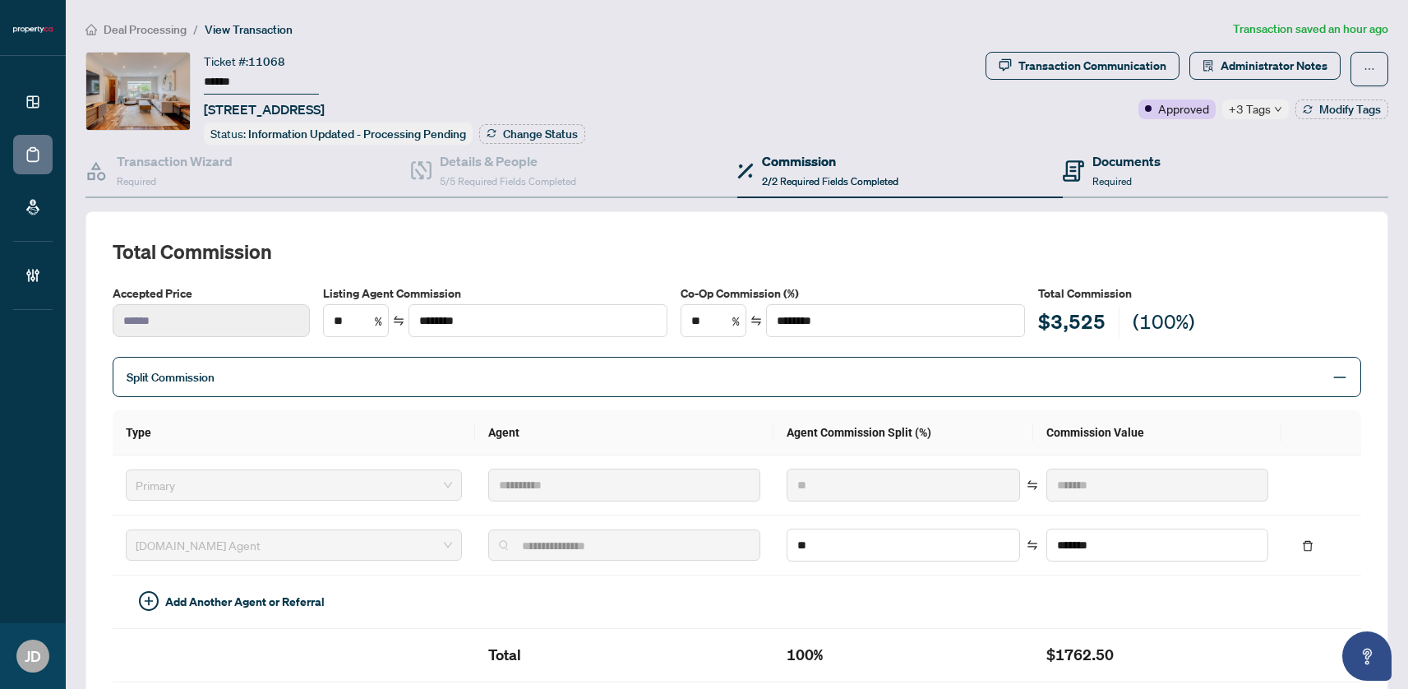
click at [1174, 179] on div "Documents Required" at bounding box center [1225, 171] width 325 height 53
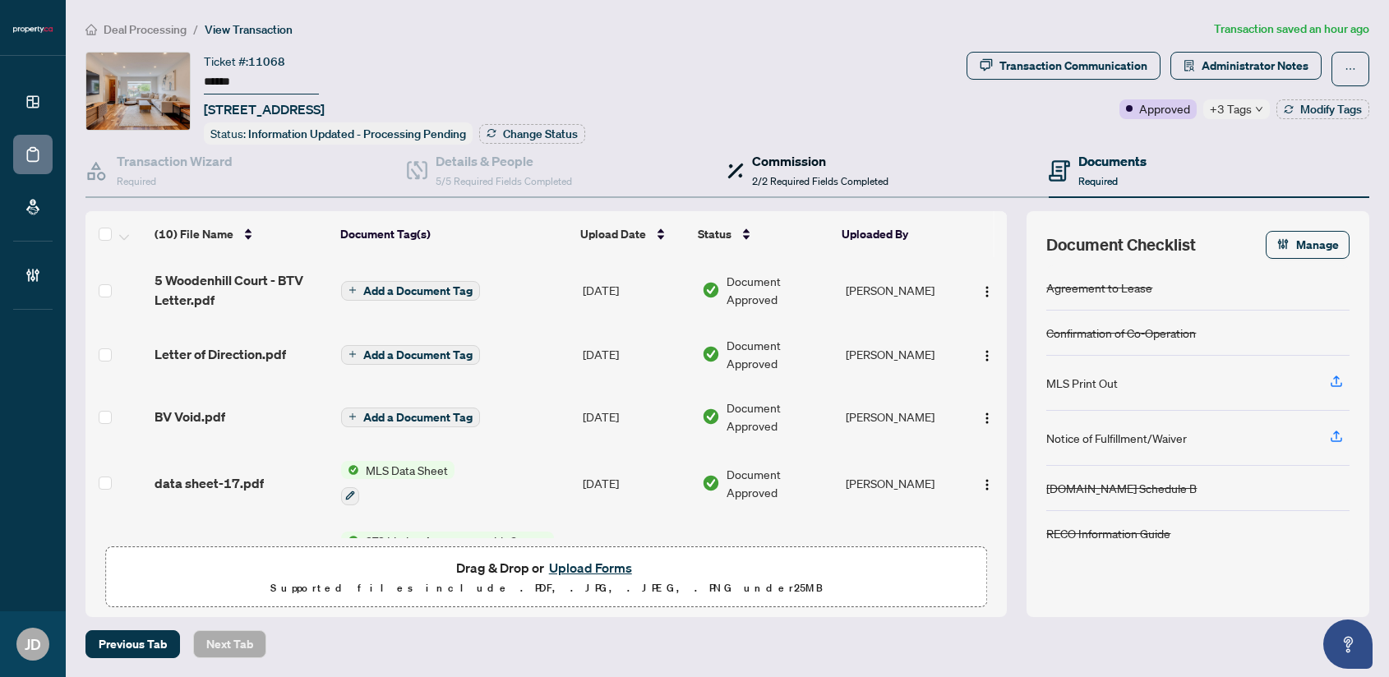
click at [826, 176] on span "2/2 Required Fields Completed" at bounding box center [820, 181] width 136 height 12
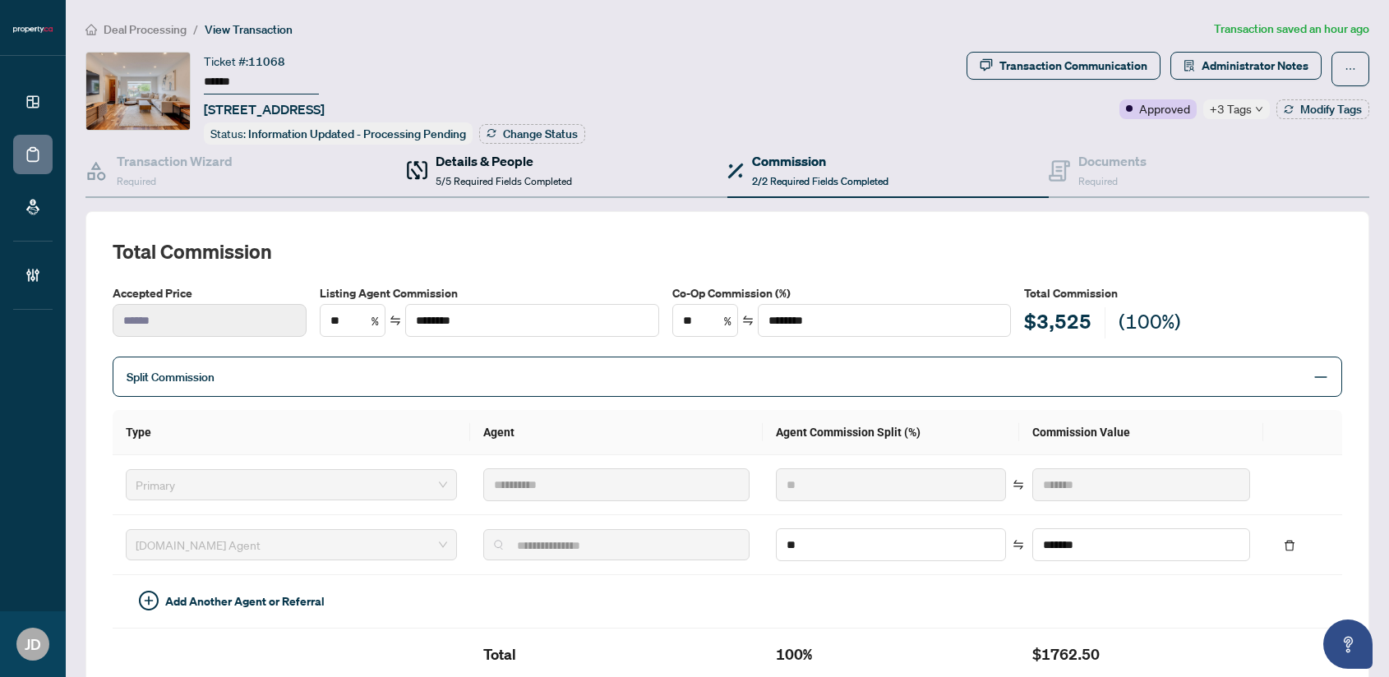
click at [407, 163] on icon at bounding box center [409, 170] width 5 height 18
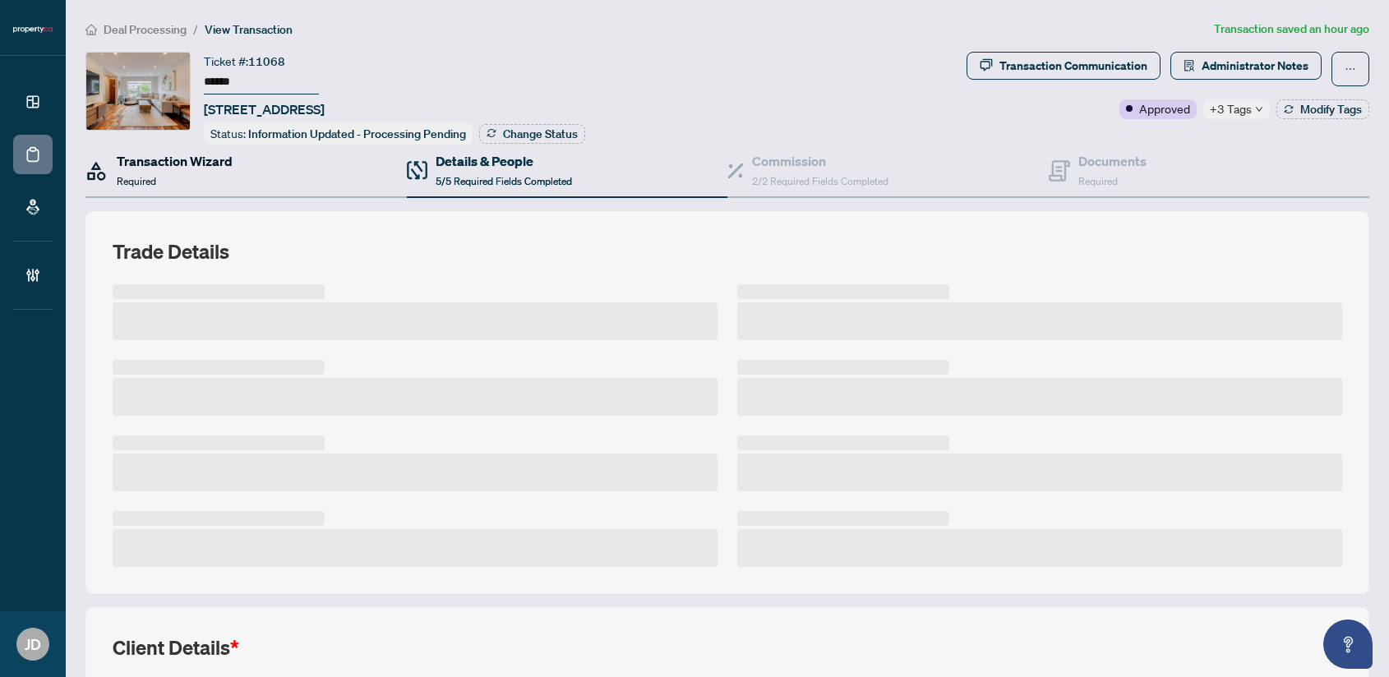
drag, startPoint x: 214, startPoint y: 163, endPoint x: 783, endPoint y: 58, distance: 579.2
click at [216, 162] on h4 "Transaction Wizard" at bounding box center [175, 161] width 116 height 20
